Goal: Transaction & Acquisition: Purchase product/service

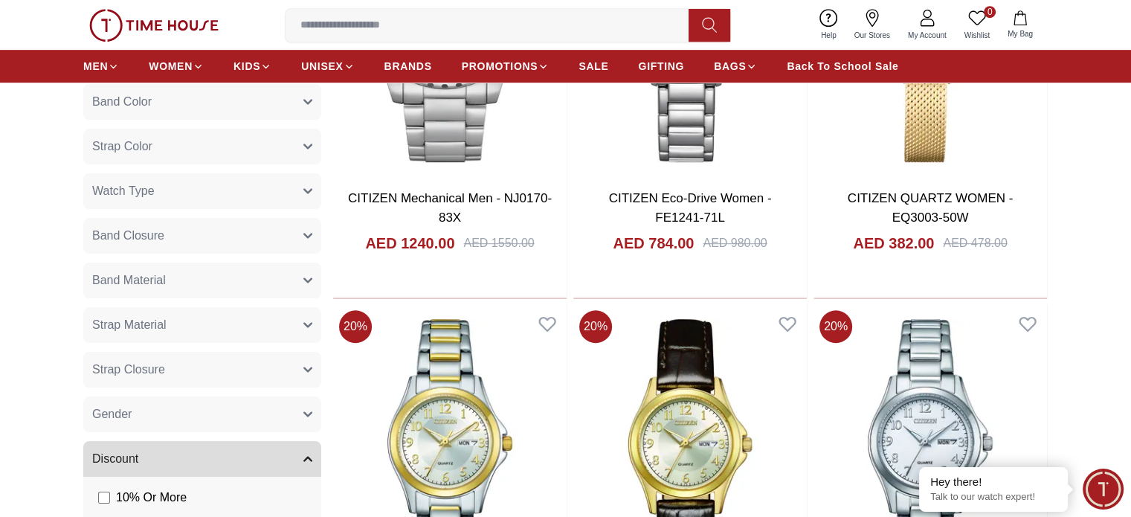
scroll to position [892, 0]
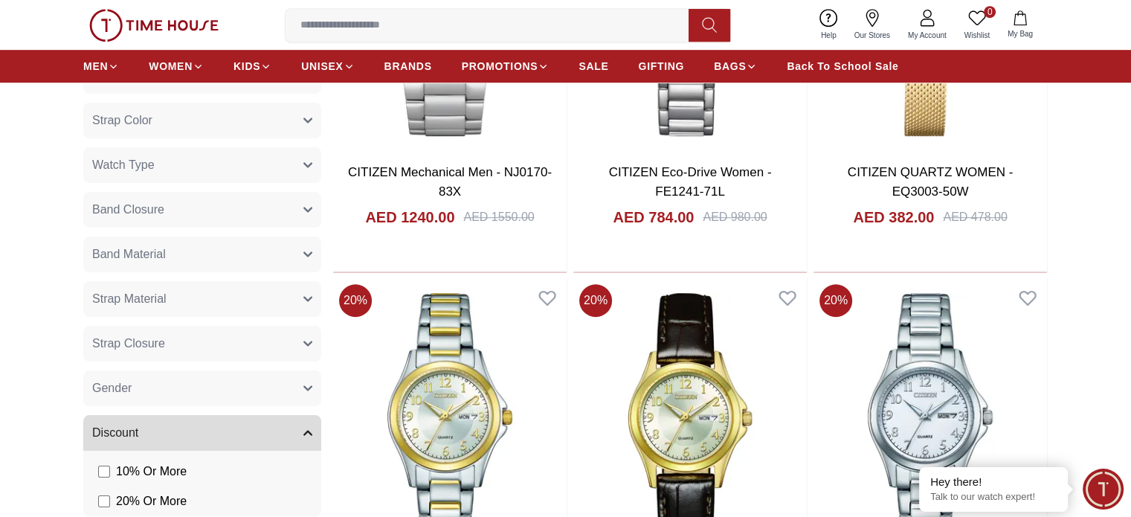
click at [302, 394] on button "Gender" at bounding box center [202, 388] width 238 height 36
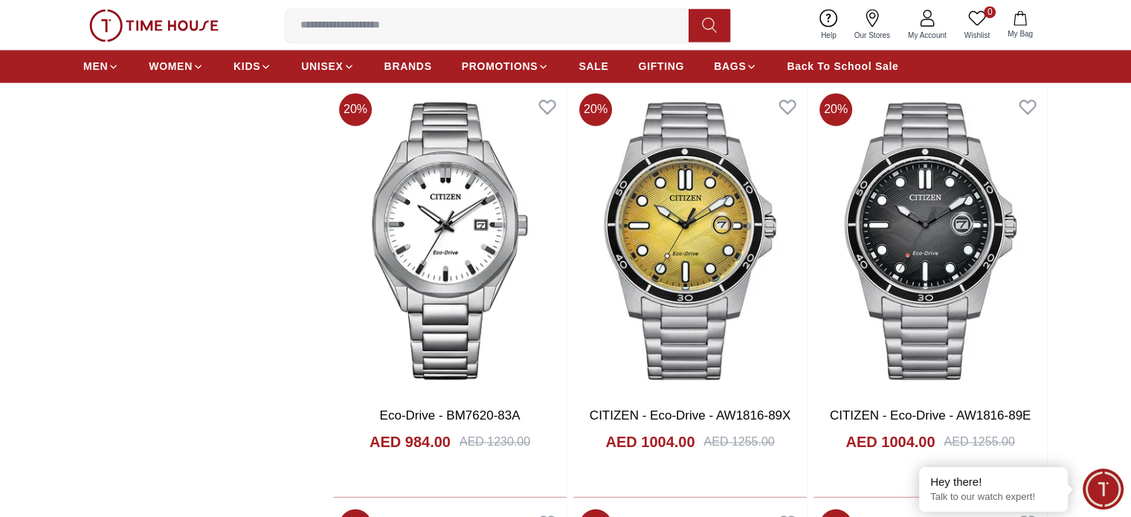
scroll to position [2454, 0]
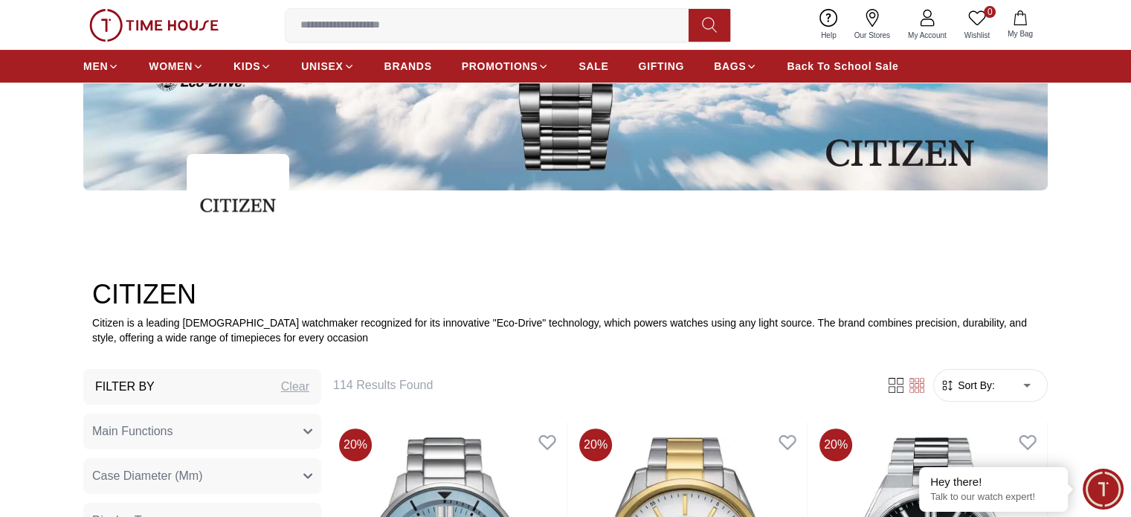
scroll to position [297, 0]
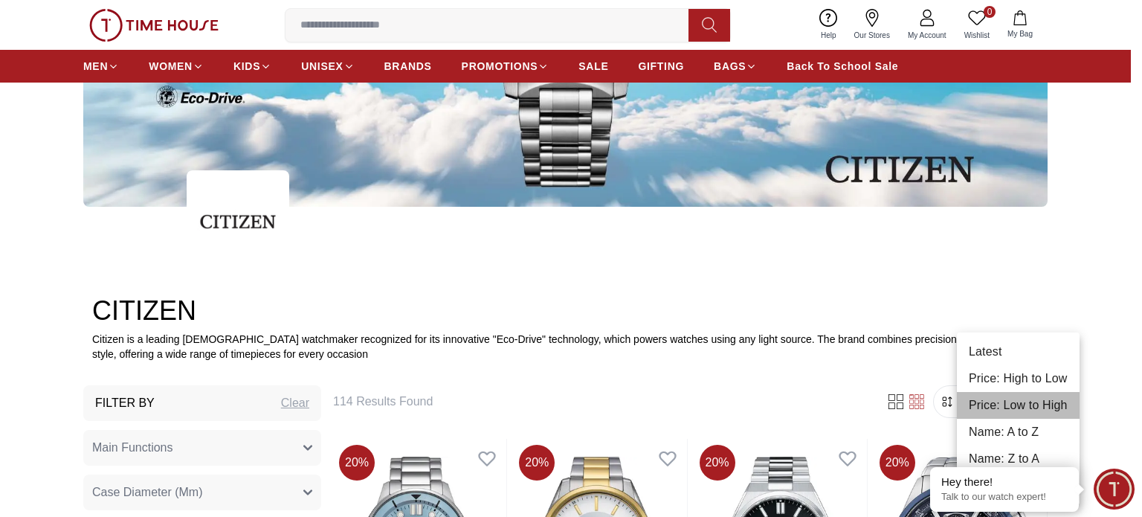
click at [1047, 410] on li "Price: Low to High" at bounding box center [1018, 405] width 123 height 27
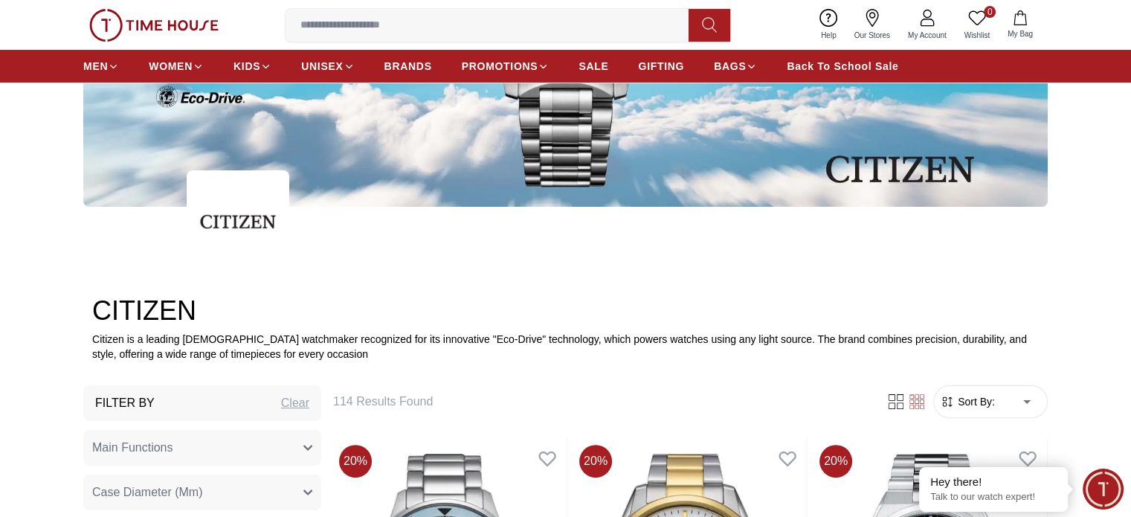
type input "*"
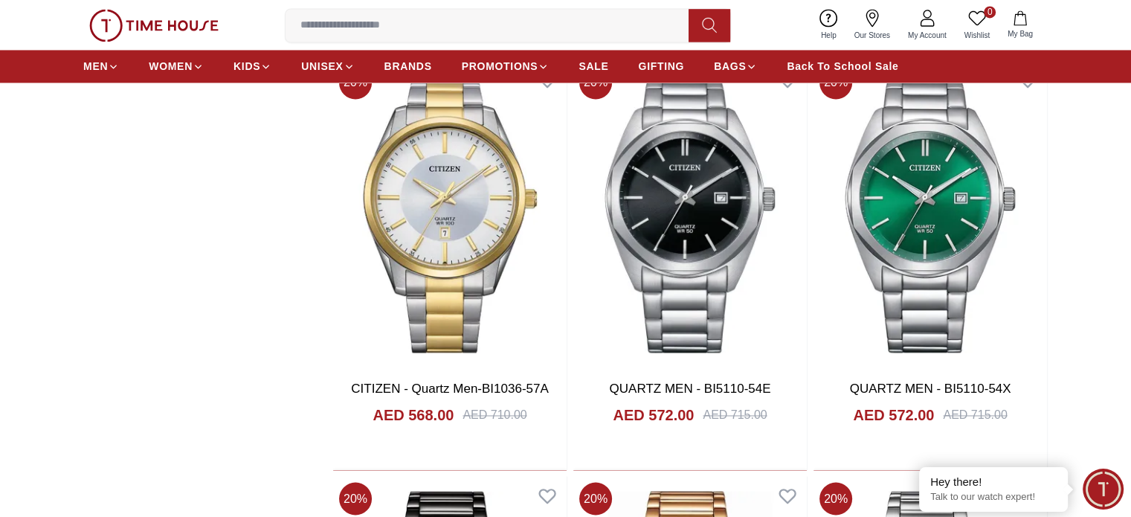
scroll to position [2454, 0]
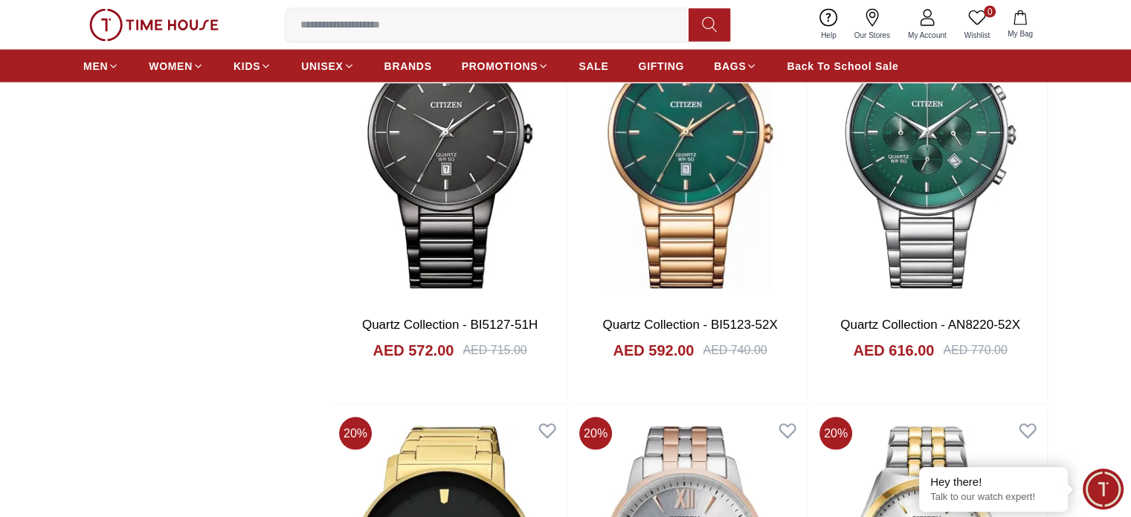
scroll to position [2900, 0]
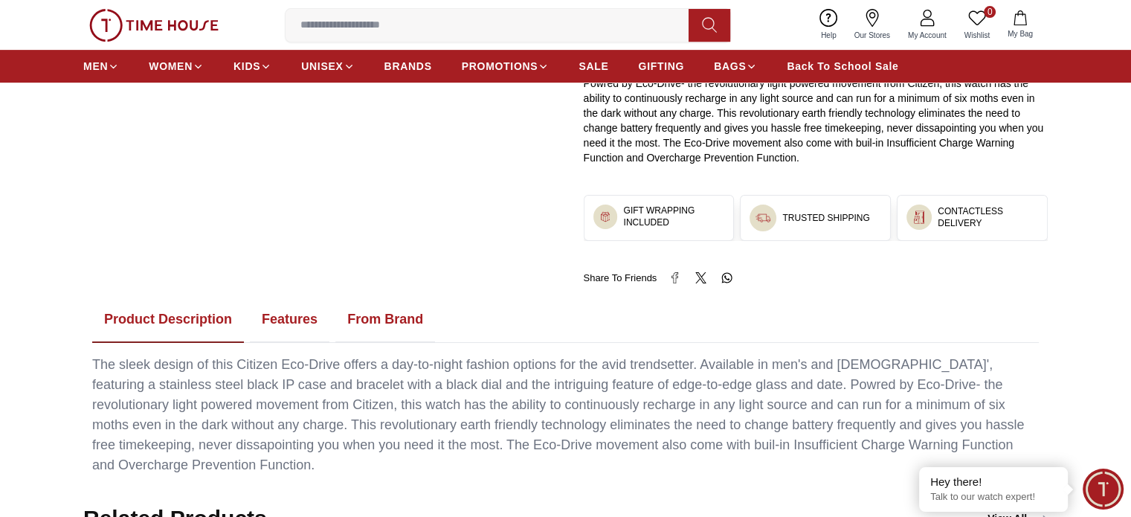
scroll to position [669, 0]
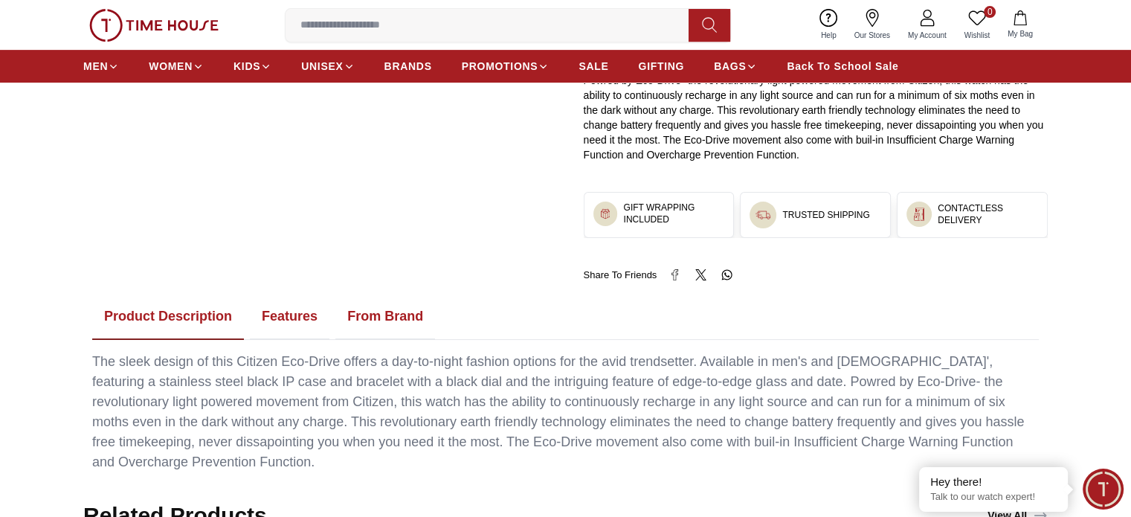
click at [281, 318] on button "Features" at bounding box center [290, 317] width 80 height 46
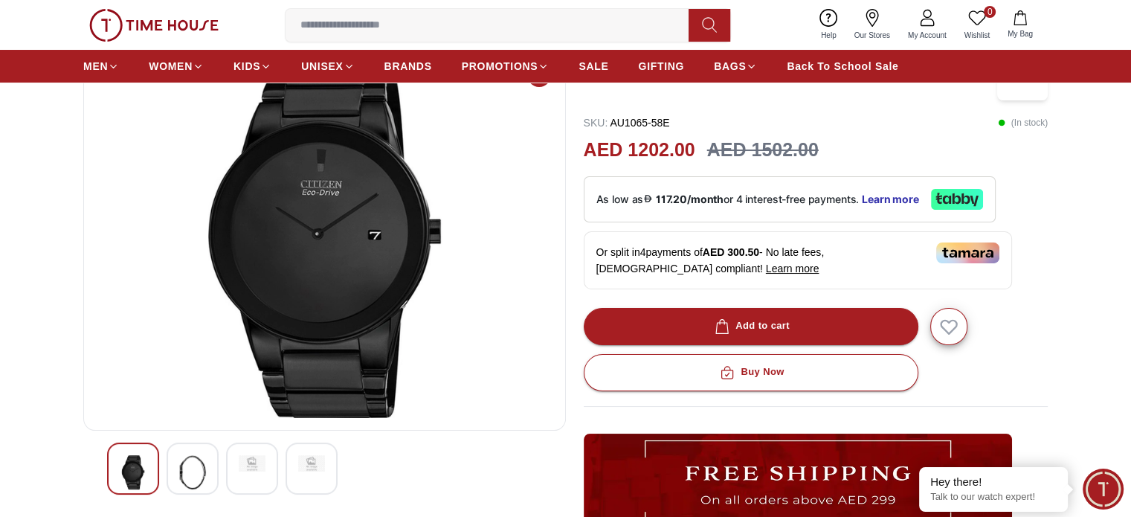
scroll to position [149, 0]
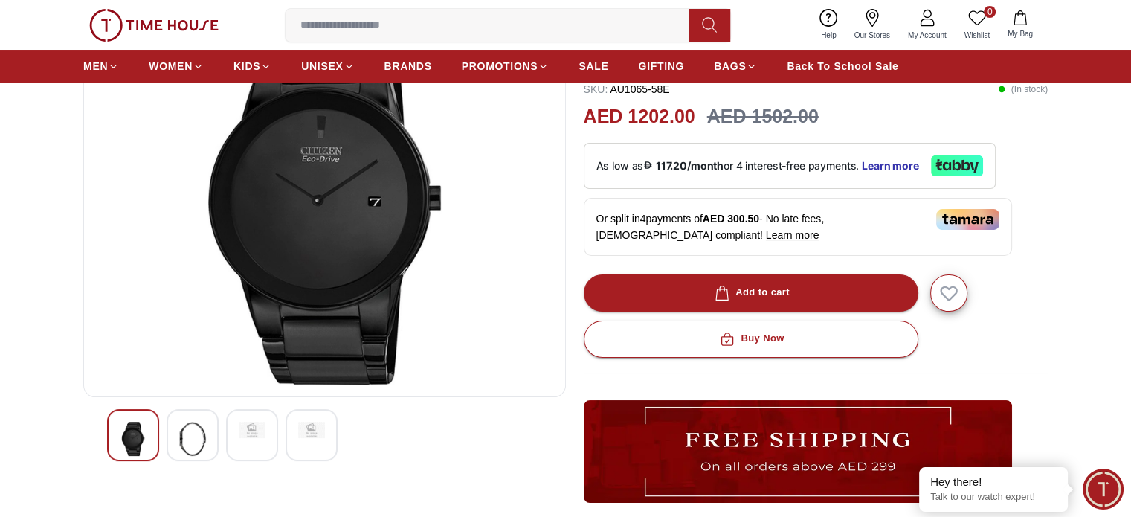
click at [196, 437] on img at bounding box center [192, 439] width 27 height 34
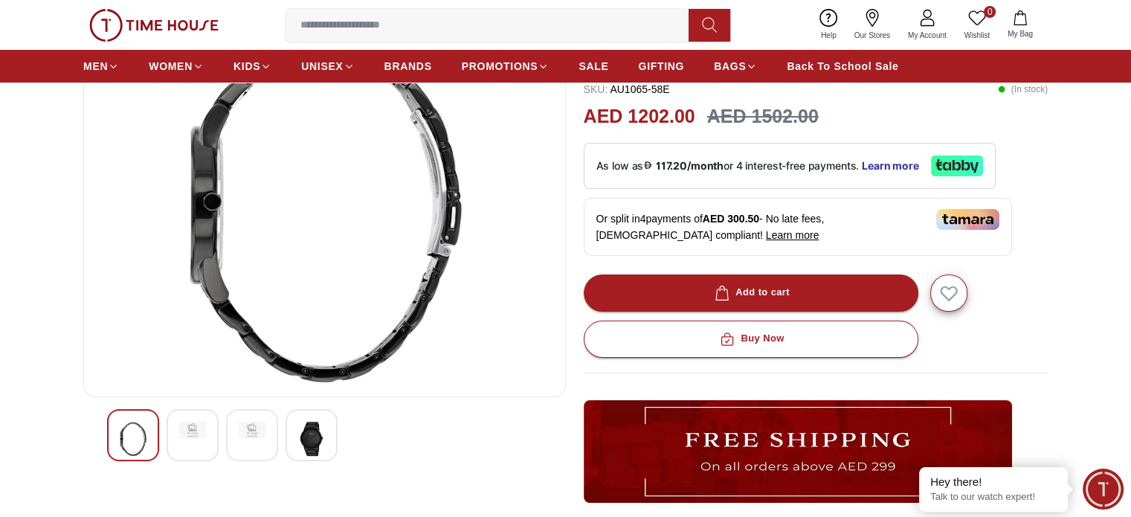
click at [250, 434] on img at bounding box center [252, 430] width 27 height 16
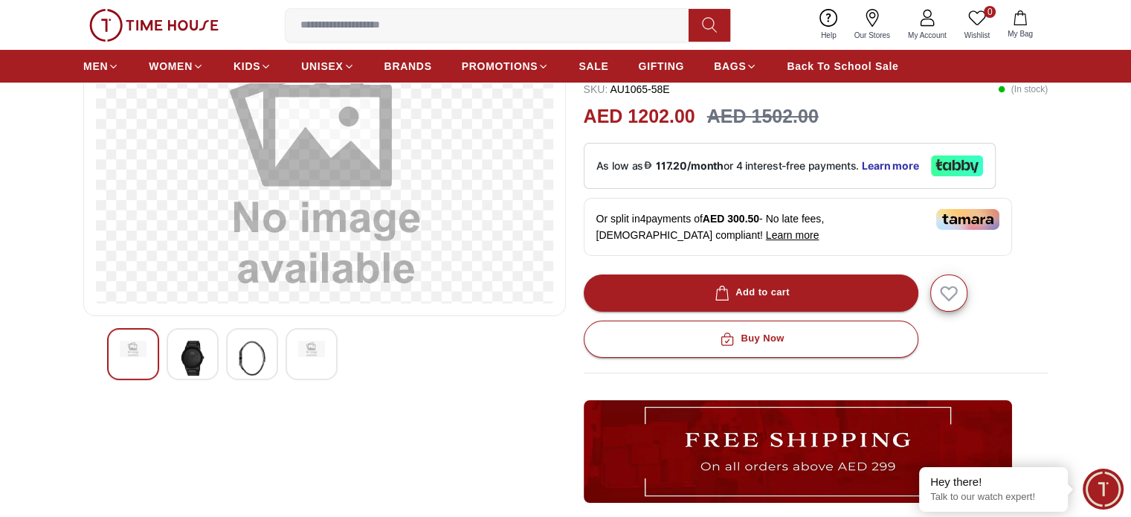
click at [324, 355] on img at bounding box center [311, 349] width 27 height 16
click at [250, 360] on img at bounding box center [252, 358] width 27 height 34
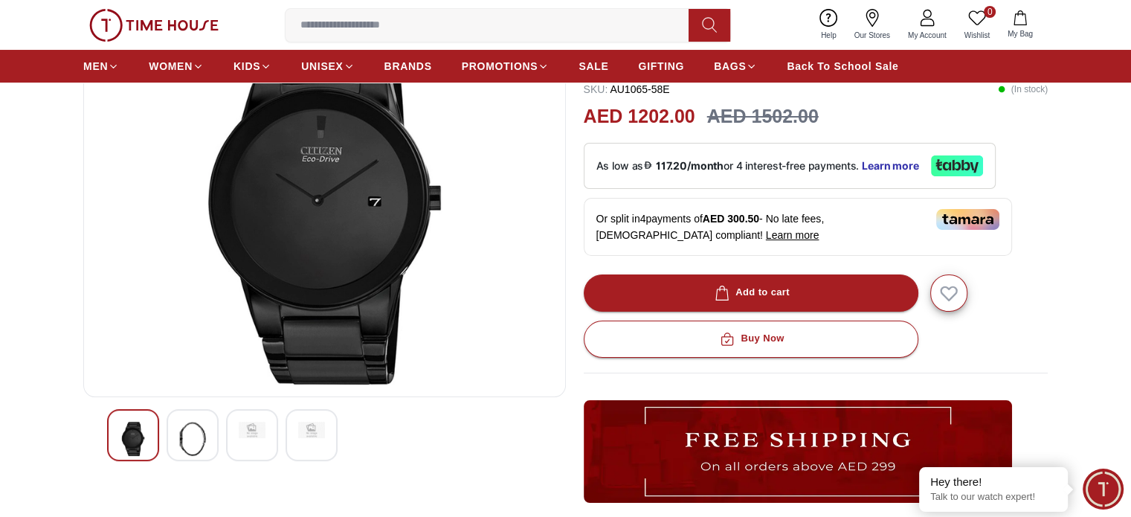
scroll to position [74, 0]
